Goal: Participate in discussion: Engage in conversation with other users on a specific topic

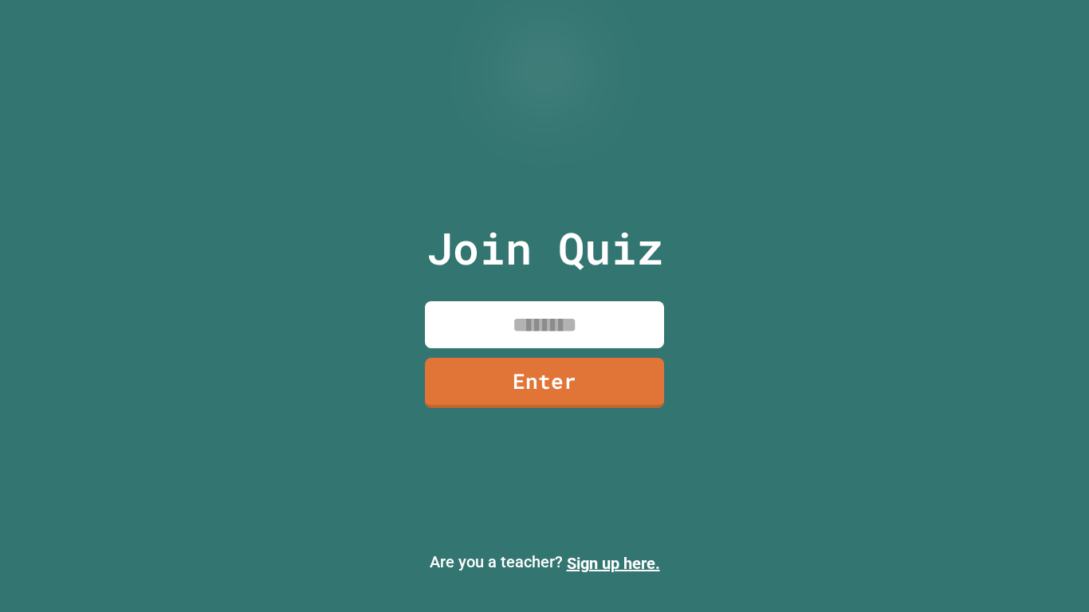
click at [614, 315] on input at bounding box center [544, 324] width 239 height 47
type input "********"
click at [571, 389] on link "Enter" at bounding box center [544, 381] width 236 height 53
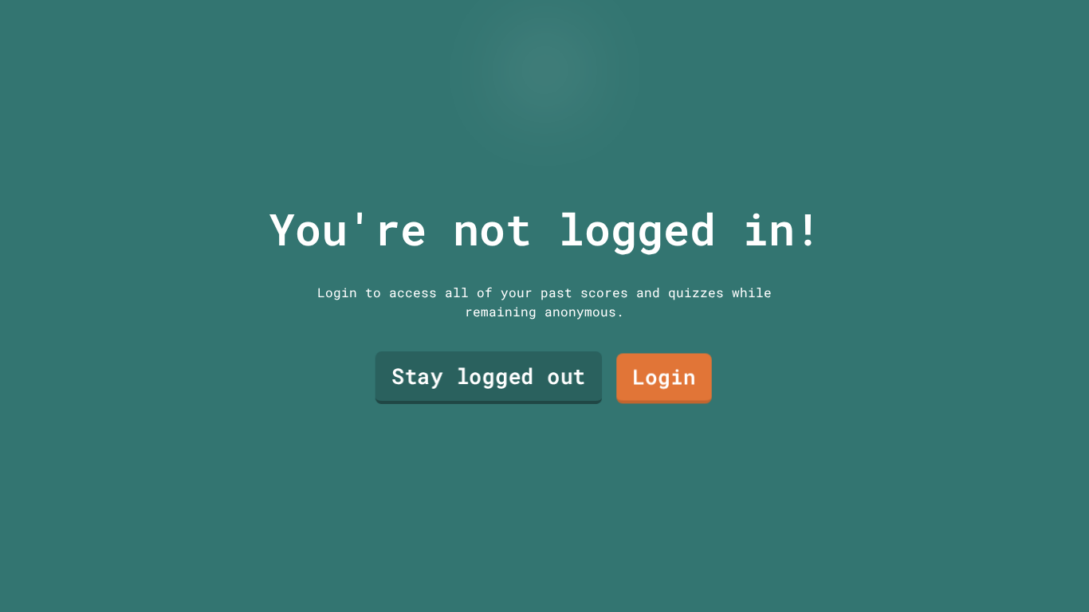
click at [516, 376] on link "Stay logged out" at bounding box center [488, 377] width 227 height 53
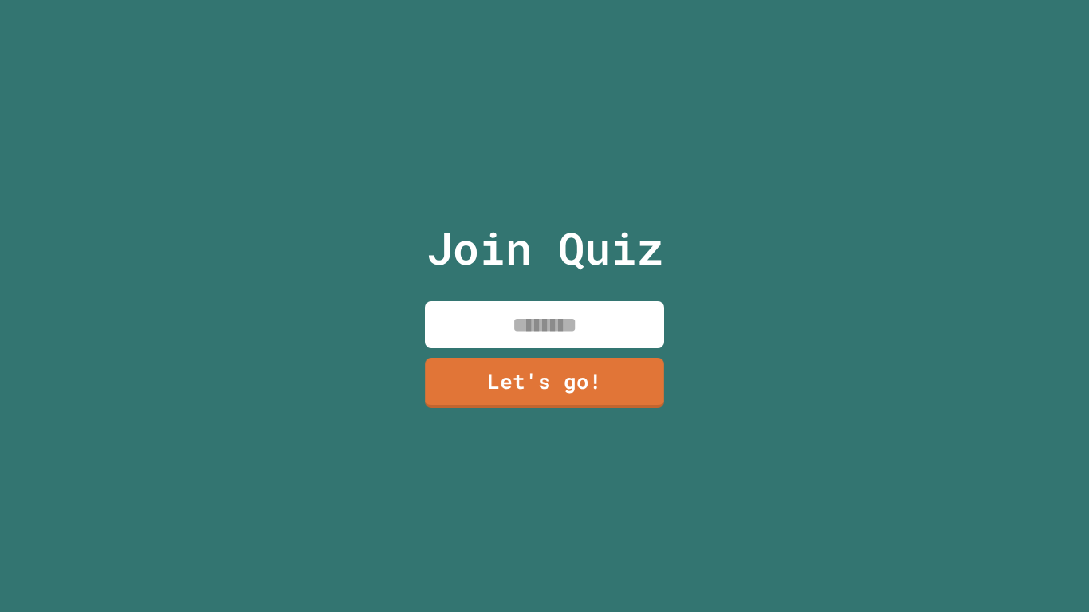
click at [536, 328] on input at bounding box center [544, 324] width 239 height 47
type input "****"
click at [508, 379] on link "Let's go!" at bounding box center [544, 381] width 222 height 53
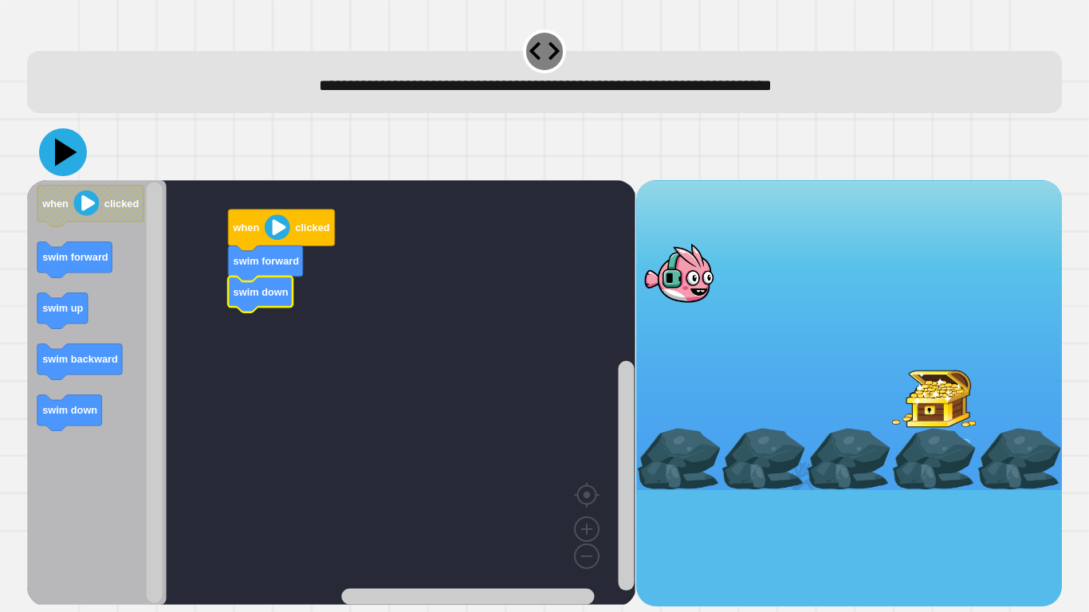
click at [69, 147] on icon at bounding box center [63, 152] width 48 height 48
click at [52, 164] on icon at bounding box center [63, 152] width 48 height 48
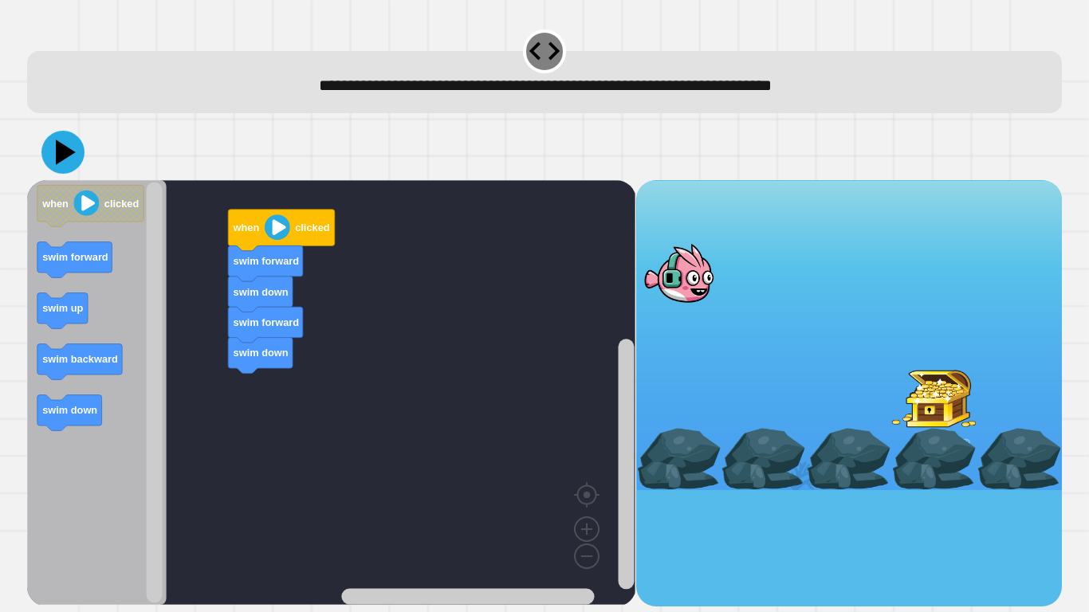
click at [56, 149] on icon at bounding box center [62, 152] width 43 height 43
click at [72, 151] on icon at bounding box center [63, 152] width 48 height 48
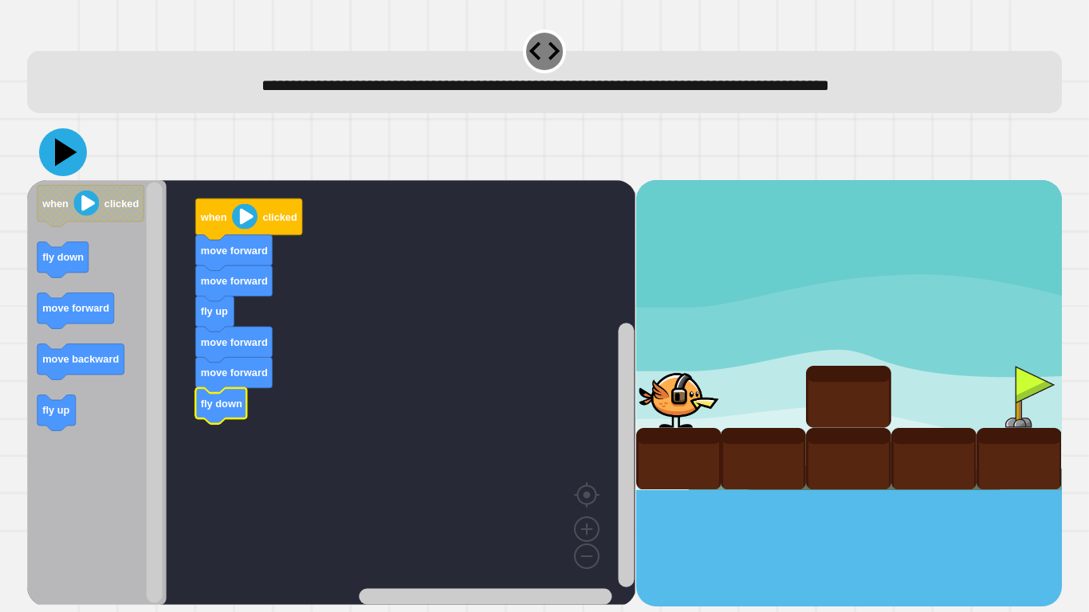
click at [73, 149] on icon at bounding box center [63, 152] width 48 height 48
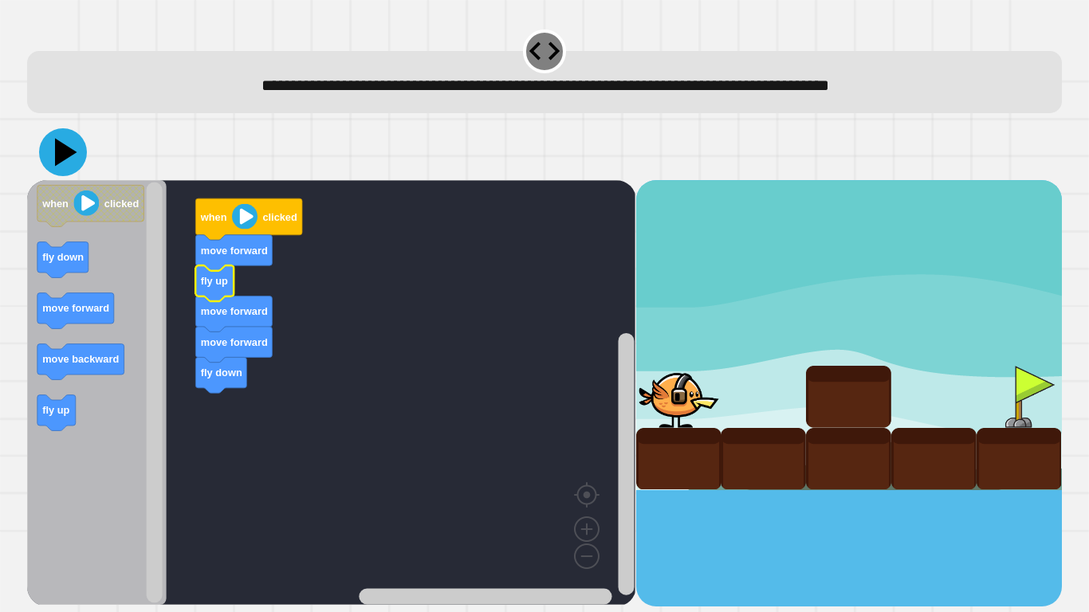
click at [62, 151] on icon at bounding box center [66, 153] width 22 height 28
click at [49, 167] on icon at bounding box center [63, 152] width 48 height 48
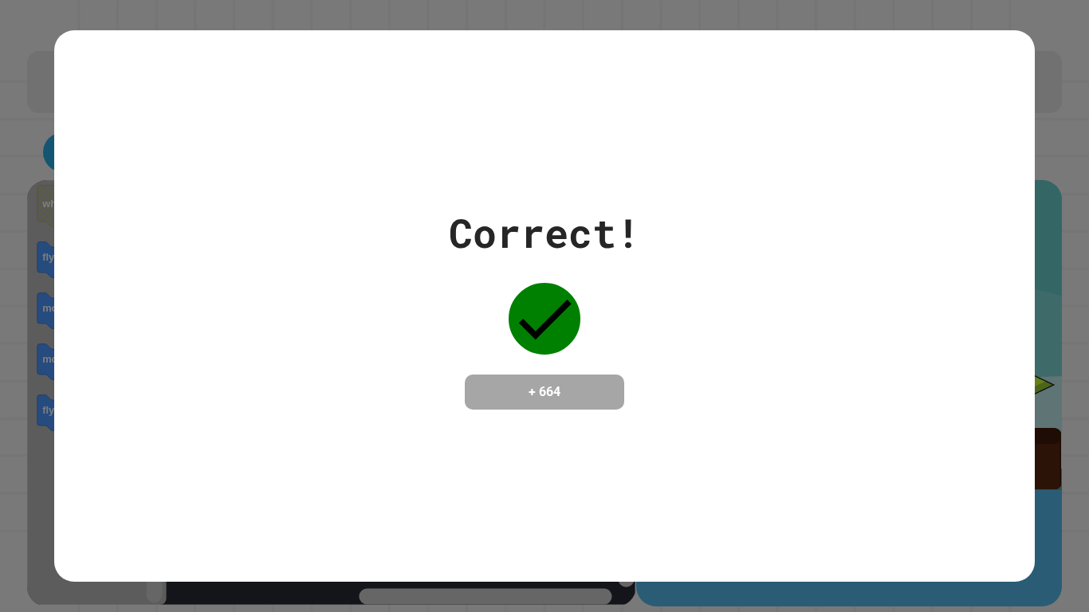
click at [642, 320] on div "Correct! + 664" at bounding box center [543, 306] width 979 height 206
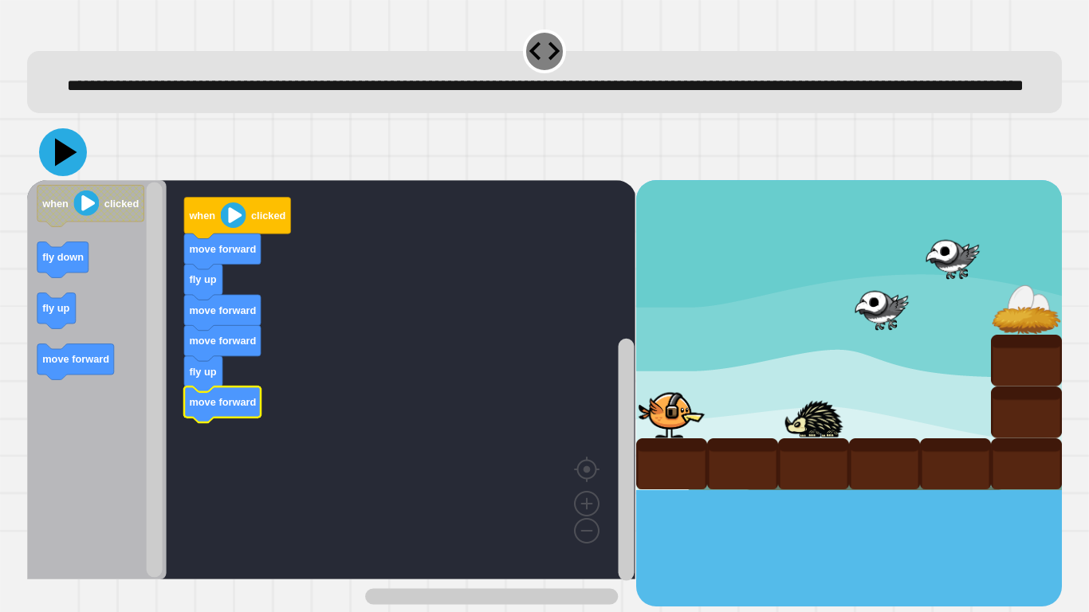
click at [71, 167] on icon at bounding box center [66, 153] width 22 height 28
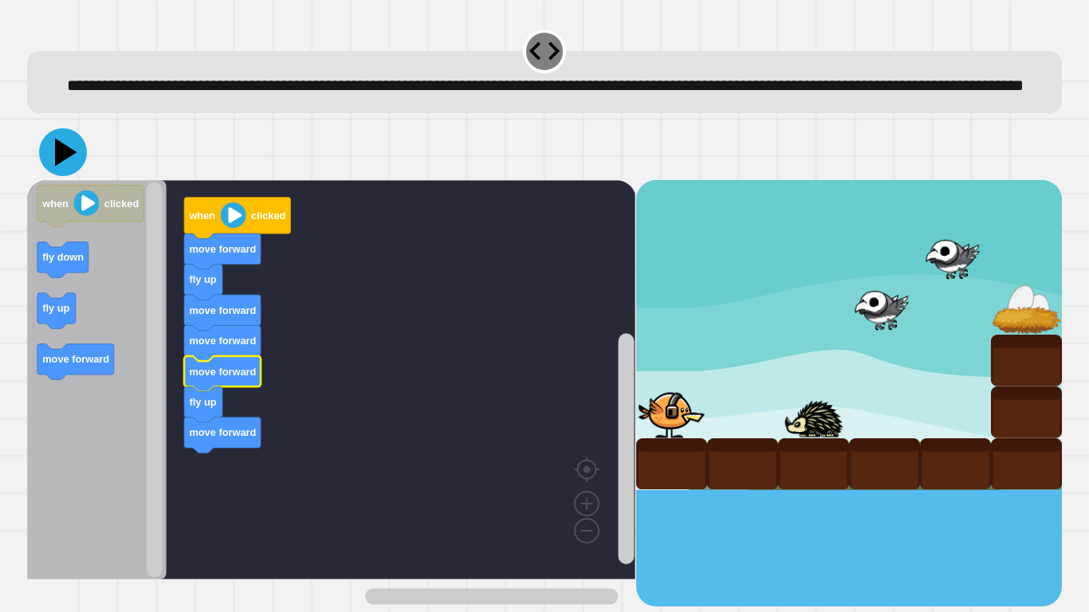
click at [68, 176] on icon at bounding box center [63, 152] width 48 height 48
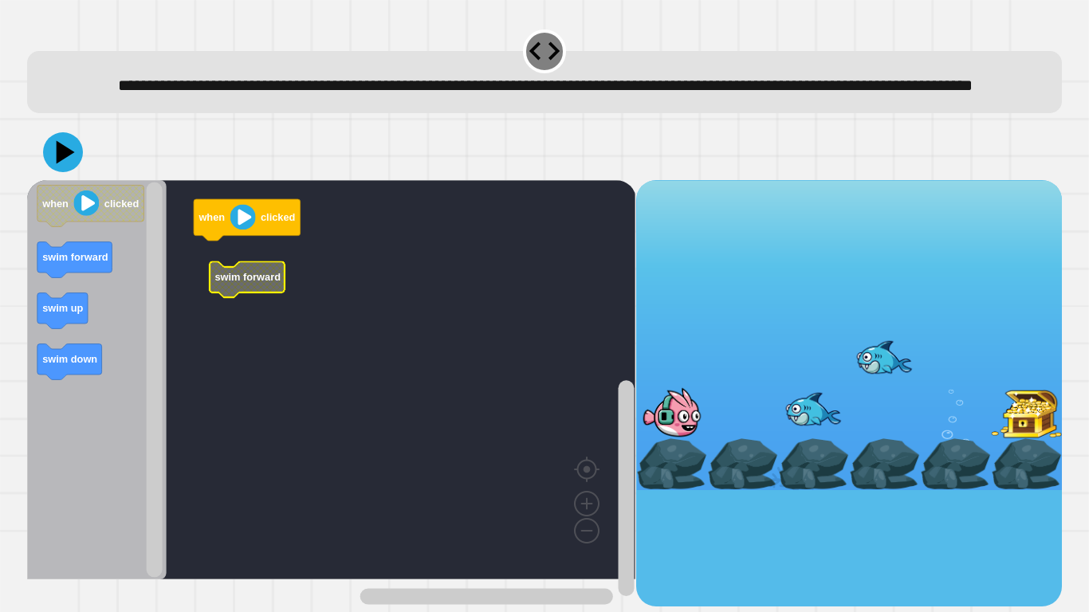
click at [212, 284] on rect "Blockly Workspace" at bounding box center [331, 379] width 608 height 399
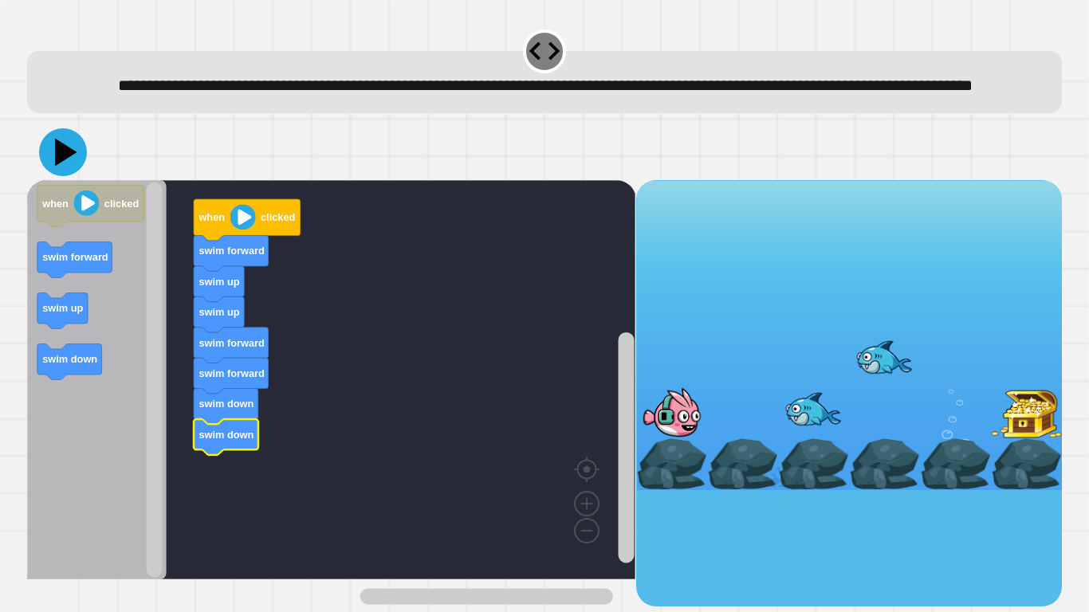
click at [61, 167] on icon at bounding box center [66, 153] width 22 height 28
click at [53, 167] on icon at bounding box center [63, 152] width 48 height 48
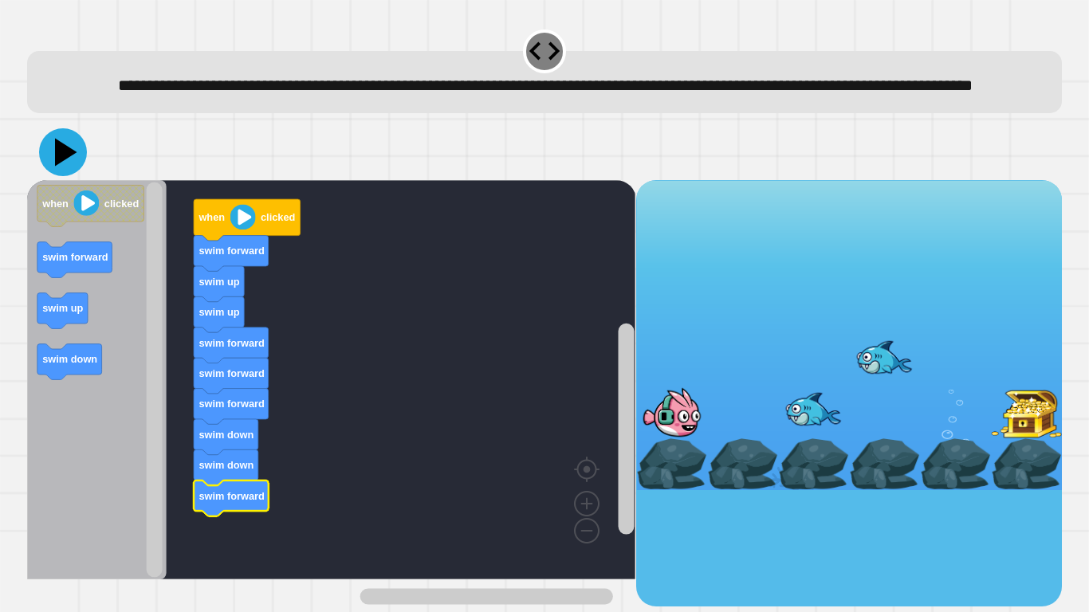
click at [68, 176] on icon at bounding box center [63, 152] width 48 height 48
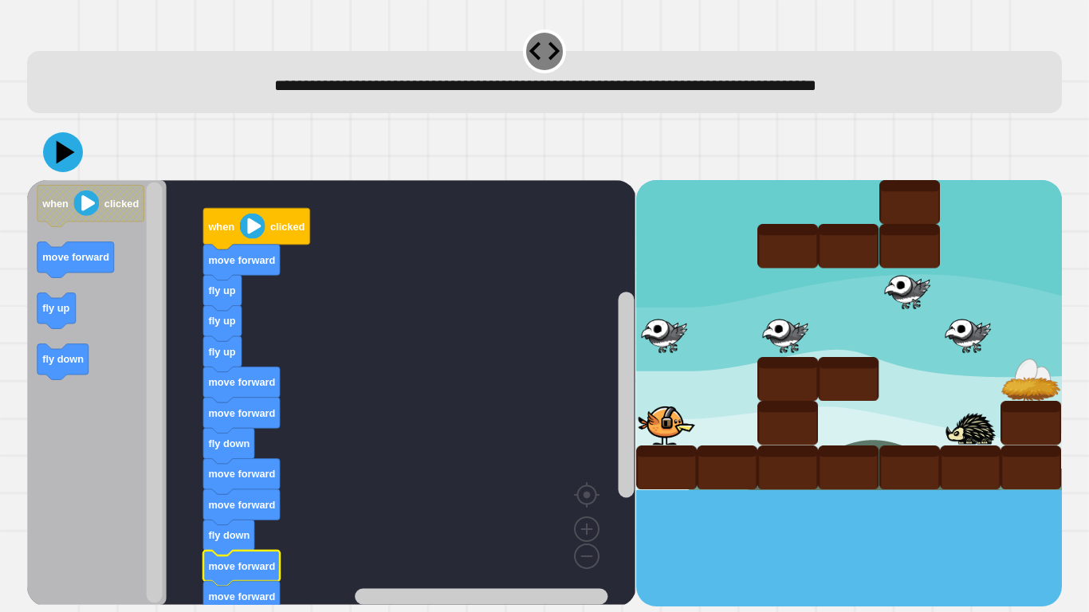
click at [67, 149] on icon at bounding box center [63, 152] width 40 height 40
click at [62, 161] on icon at bounding box center [63, 152] width 40 height 40
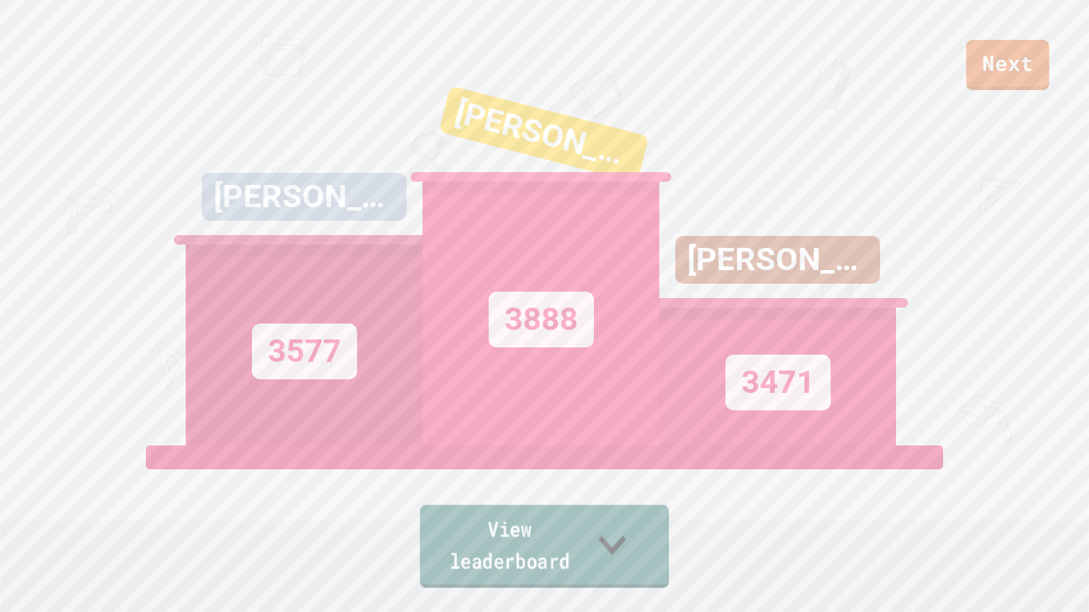
click at [554, 552] on link "View leaderboard" at bounding box center [544, 546] width 249 height 83
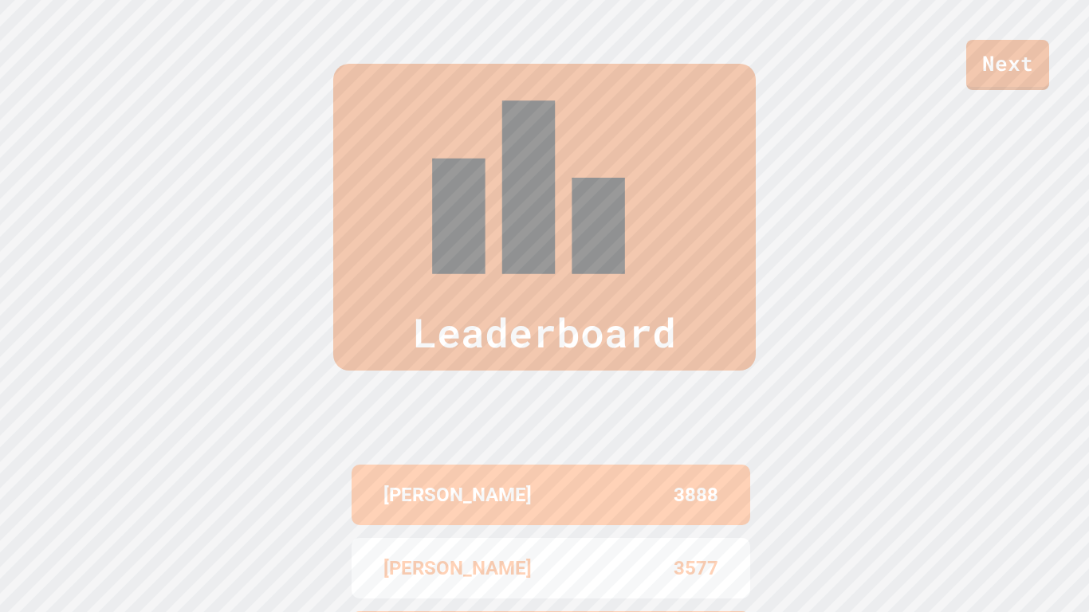
scroll to position [657, 0]
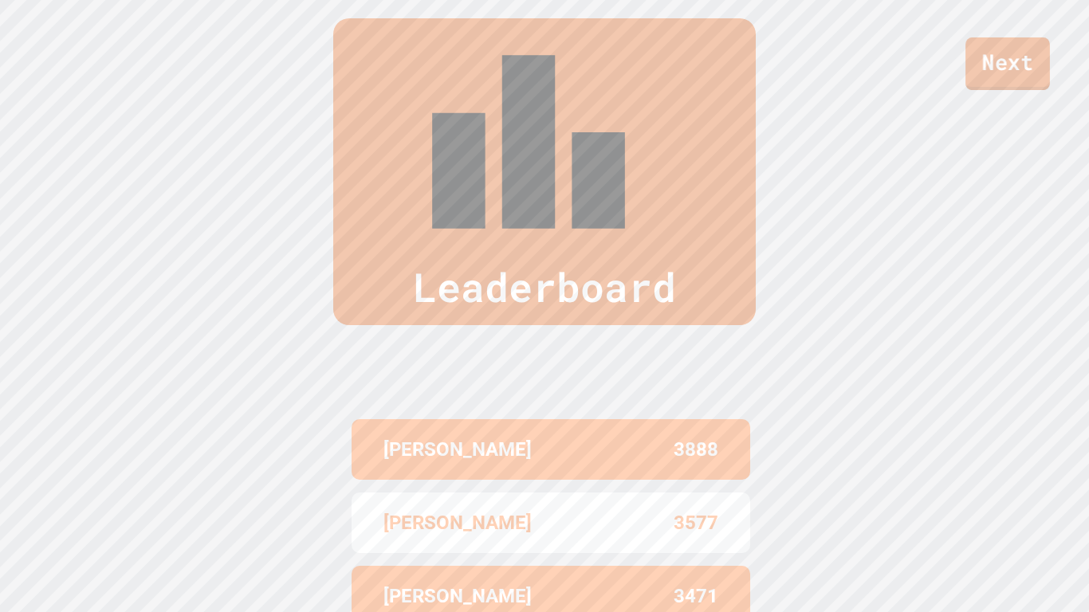
click at [1015, 54] on link "Next" at bounding box center [1007, 63] width 84 height 53
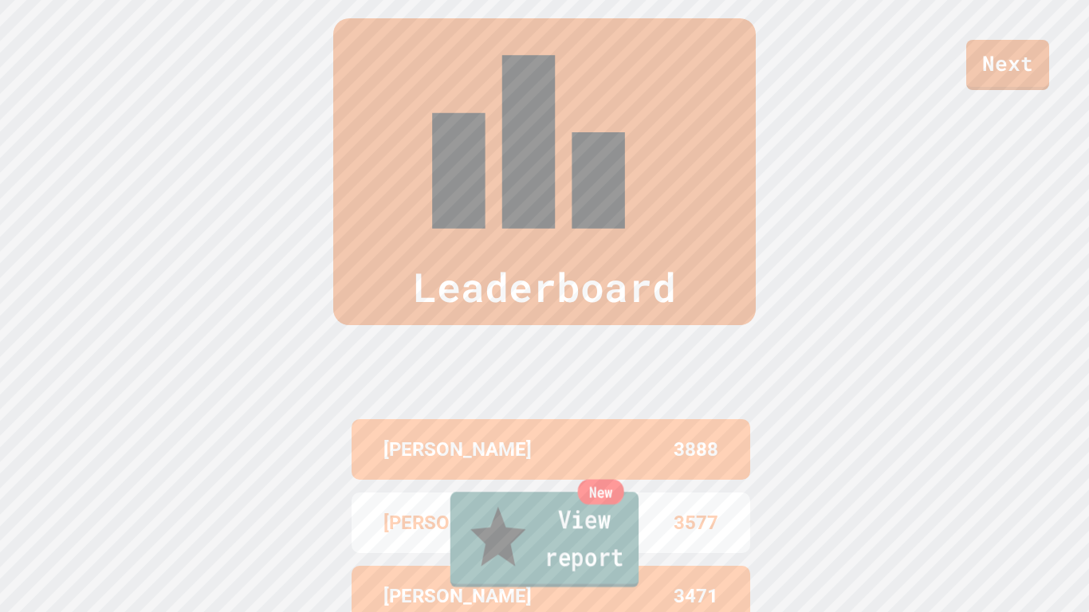
click at [552, 549] on link "New View report" at bounding box center [544, 540] width 188 height 96
